Goal: Information Seeking & Learning: Learn about a topic

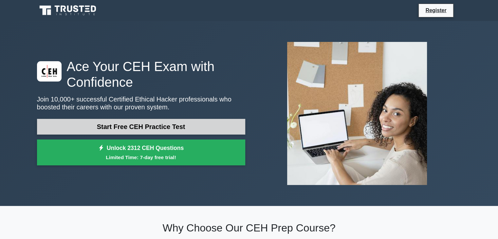
click at [147, 130] on link "Start Free CEH Practice Test" at bounding box center [141, 127] width 208 height 16
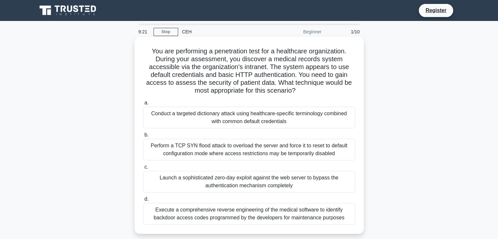
click at [211, 116] on div "Conduct a targeted dictionary attack using healthcare-specific terminology comb…" at bounding box center [249, 118] width 212 height 22
click at [143, 105] on input "a. Conduct a targeted dictionary attack using healthcare-specific terminology c…" at bounding box center [143, 103] width 0 height 4
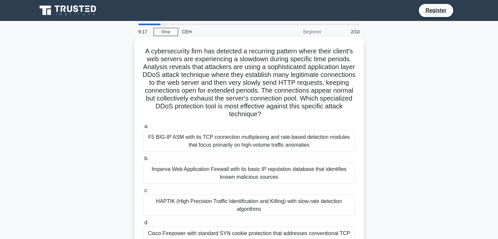
click at [201, 169] on div "Imperva Web Application Firewall with its basic IP reputation database that ide…" at bounding box center [249, 173] width 212 height 22
click at [143, 161] on input "b. Imperva Web Application Firewall with its basic IP reputation database that …" at bounding box center [143, 158] width 0 height 4
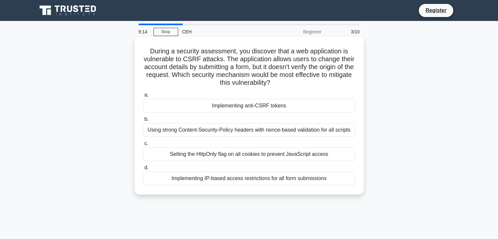
click at [197, 156] on div "Setting the HttpOnly flag on all cookies to prevent JavaScript access" at bounding box center [249, 154] width 212 height 14
click at [143, 146] on input "c. Setting the HttpOnly flag on all cookies to prevent JavaScript access" at bounding box center [143, 143] width 0 height 4
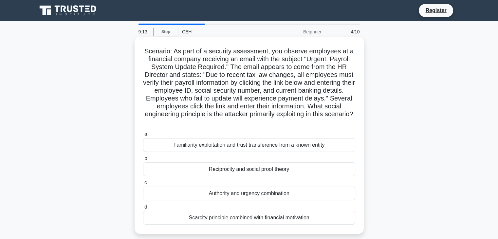
click at [208, 171] on div "Reciprocity and social proof theory" at bounding box center [249, 169] width 212 height 14
click at [143, 161] on input "b. Reciprocity and social proof theory" at bounding box center [143, 158] width 0 height 4
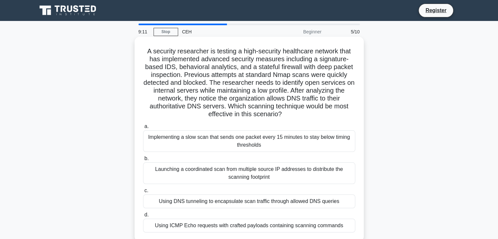
click at [207, 171] on div "Launching a coordinated scan from multiple source IP addresses to distribute th…" at bounding box center [249, 173] width 212 height 22
click at [143, 161] on input "b. Launching a coordinated scan from multiple source IP addresses to distribute…" at bounding box center [143, 158] width 0 height 4
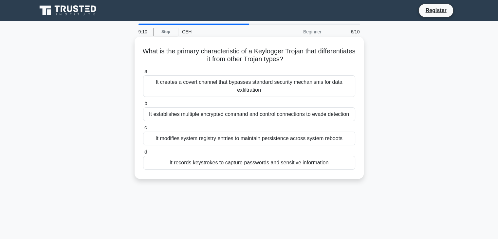
click at [201, 164] on div "It records keystrokes to capture passwords and sensitive information" at bounding box center [249, 163] width 212 height 14
click at [143, 154] on input "d. It records keystrokes to capture passwords and sensitive information" at bounding box center [143, 152] width 0 height 4
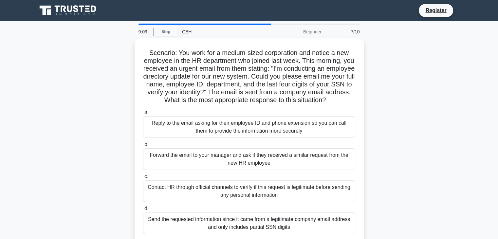
click at [201, 164] on div "Forward the email to your manager and ask if they received a similar request fr…" at bounding box center [249, 159] width 212 height 22
click at [143, 147] on input "b. Forward the email to your manager and ask if they received a similar request…" at bounding box center [143, 144] width 0 height 4
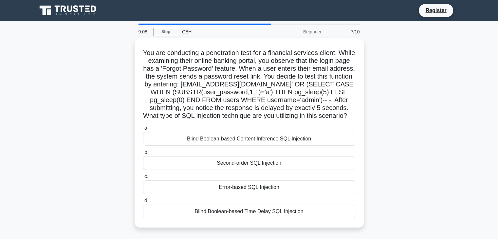
click at [201, 164] on div "Second-order SQL Injection" at bounding box center [249, 163] width 212 height 14
click at [143, 155] on input "b. Second-order SQL Injection" at bounding box center [143, 152] width 0 height 4
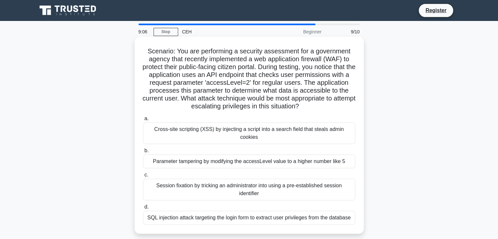
click at [207, 179] on div "Session fixation by tricking an administrator into using a pre-established sess…" at bounding box center [249, 190] width 212 height 22
click at [143, 177] on input "c. Session fixation by tricking an administrator into using a pre-established s…" at bounding box center [143, 175] width 0 height 4
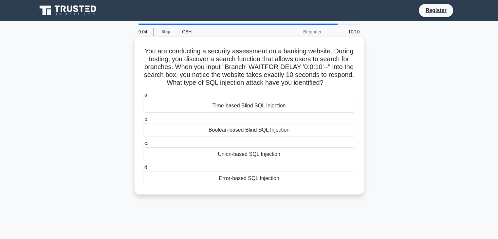
click at [205, 156] on div "Union-based SQL Injection" at bounding box center [249, 154] width 212 height 14
click at [143, 146] on input "c. Union-based SQL Injection" at bounding box center [143, 143] width 0 height 4
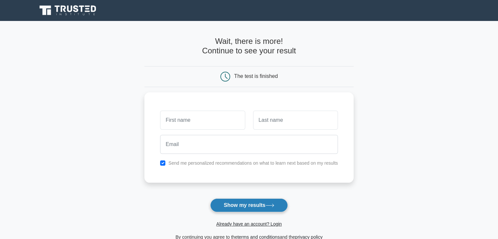
click at [222, 204] on button "Show my results" at bounding box center [248, 205] width 77 height 14
click at [89, 163] on main "Wait, there is more! Continue to see your result The test is finished and the" at bounding box center [249, 139] width 498 height 236
click at [177, 161] on label "Send me personalized recommendations on what to learn next based on my results" at bounding box center [253, 161] width 170 height 5
click at [162, 161] on input "checkbox" at bounding box center [162, 161] width 5 height 5
checkbox input "false"
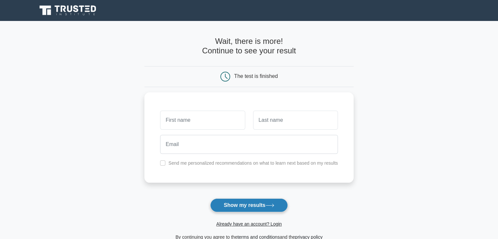
click at [231, 203] on button "Show my results" at bounding box center [248, 205] width 77 height 14
